Goal: Transaction & Acquisition: Purchase product/service

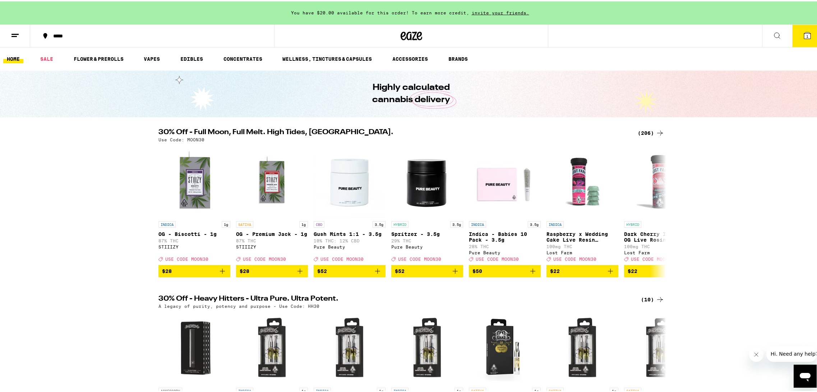
click at [72, 147] on div "30% Off - Full Moon, Full Melt. High Tides, Higher Vibes. (206) Use Code: MOON3…" at bounding box center [411, 201] width 822 height 148
click at [656, 132] on icon at bounding box center [660, 131] width 9 height 9
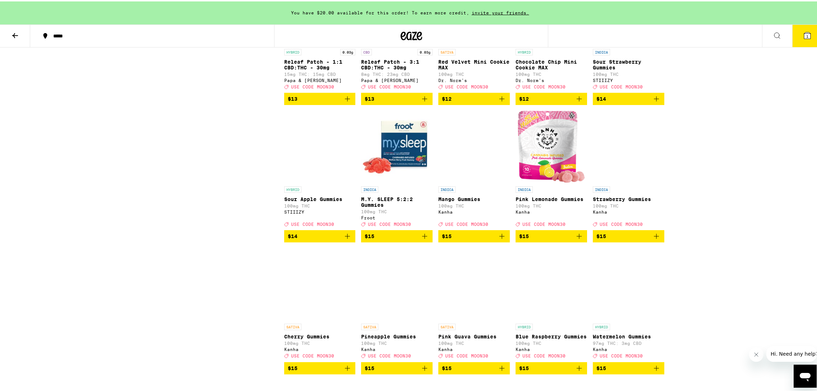
drag, startPoint x: 700, startPoint y: 182, endPoint x: 695, endPoint y: 262, distance: 79.9
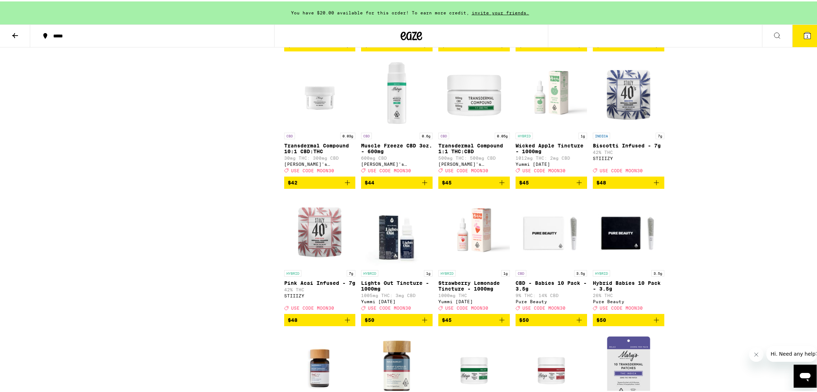
drag, startPoint x: 212, startPoint y: 216, endPoint x: 227, endPoint y: 133, distance: 83.6
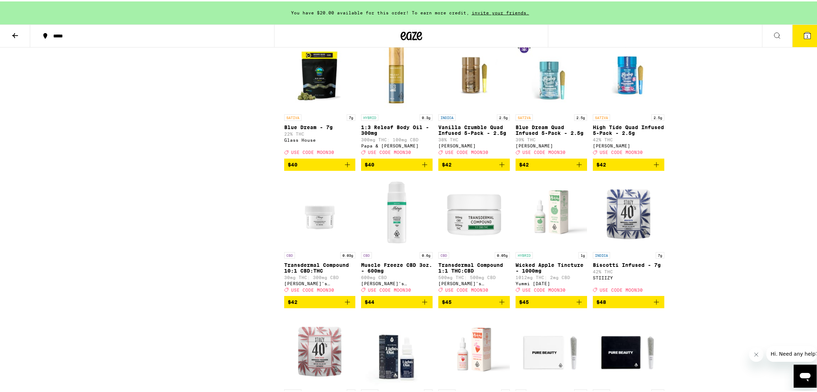
drag, startPoint x: 244, startPoint y: 182, endPoint x: 235, endPoint y: 190, distance: 12.1
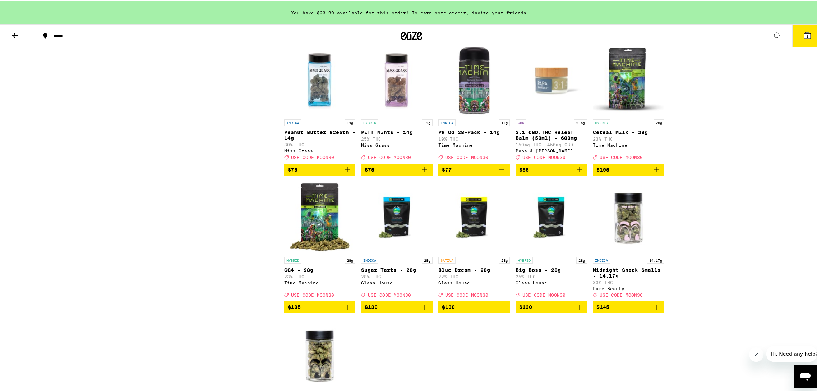
scroll to position [5493, 0]
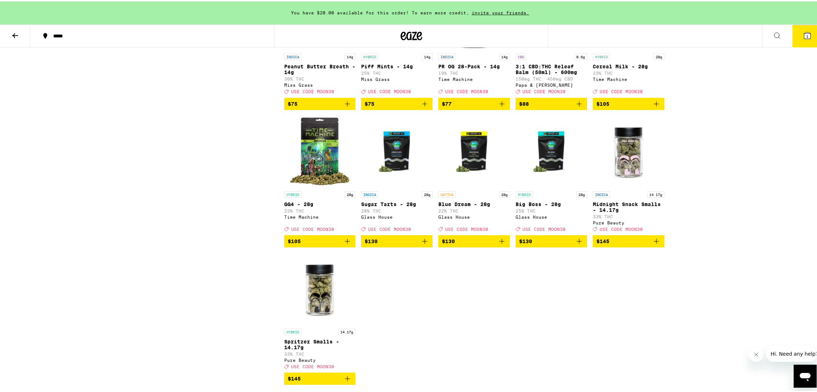
drag, startPoint x: 223, startPoint y: 201, endPoint x: 241, endPoint y: 166, distance: 39.7
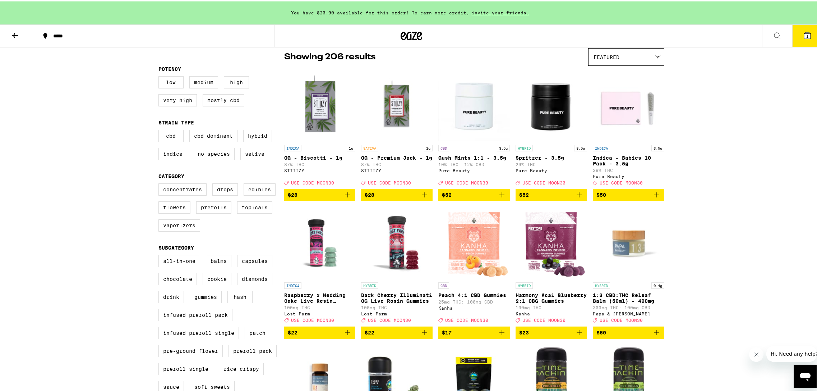
scroll to position [0, 0]
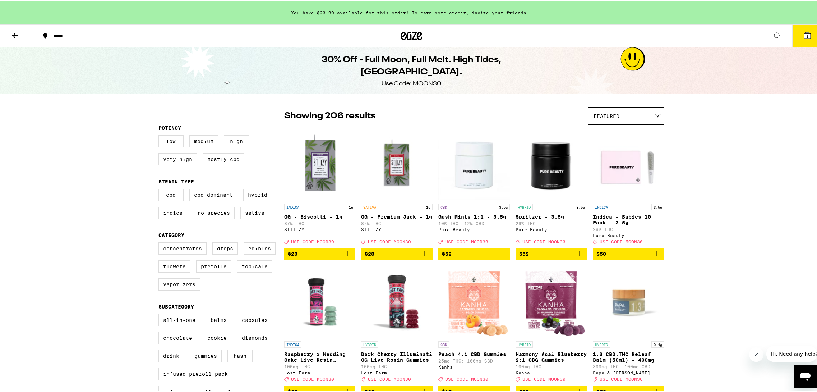
drag, startPoint x: 196, startPoint y: 214, endPoint x: 209, endPoint y: 168, distance: 47.1
click at [9, 36] on button at bounding box center [15, 34] width 30 height 23
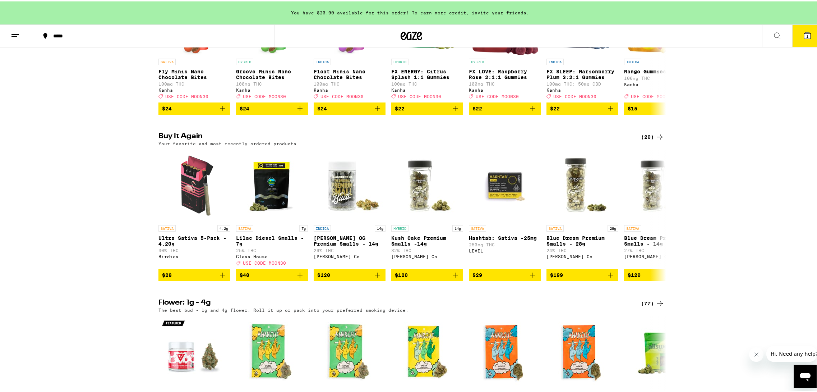
scroll to position [539, 0]
